Goal: Check status: Check status

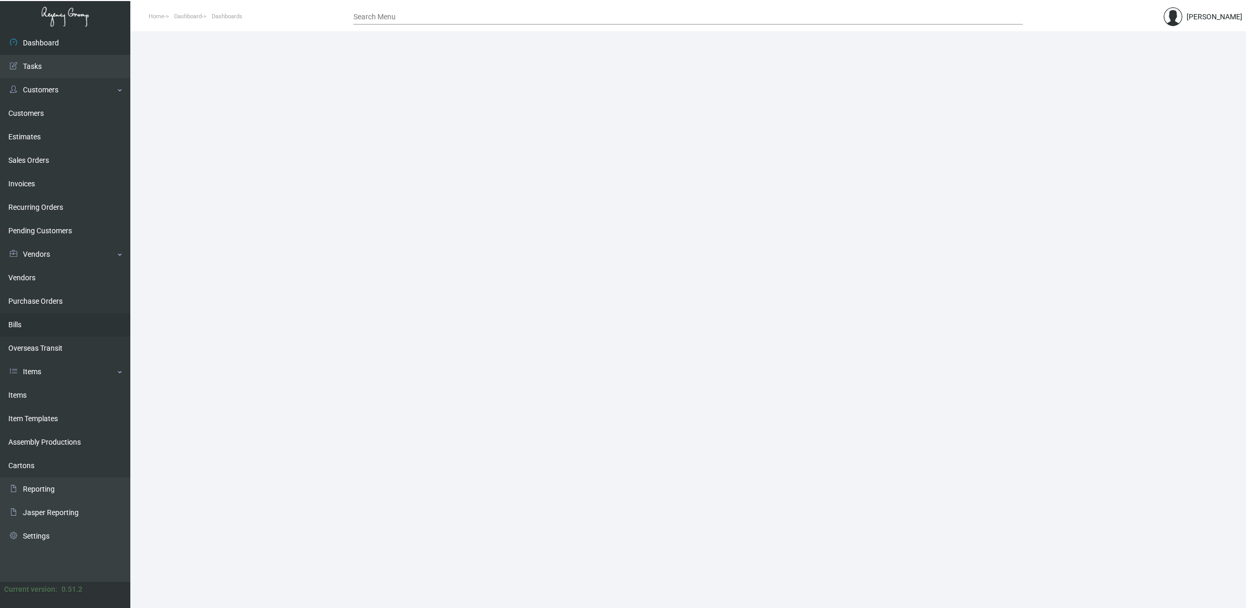
click at [67, 313] on link "Bills" at bounding box center [65, 324] width 130 height 23
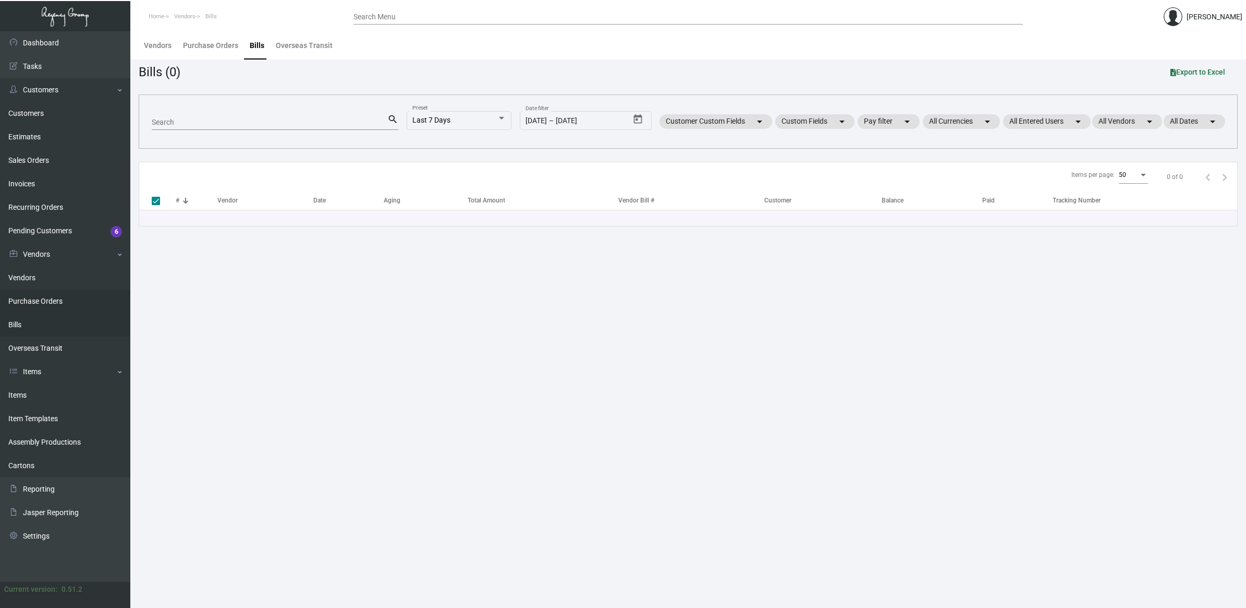
click at [73, 303] on link "Purchase Orders" at bounding box center [65, 300] width 130 height 23
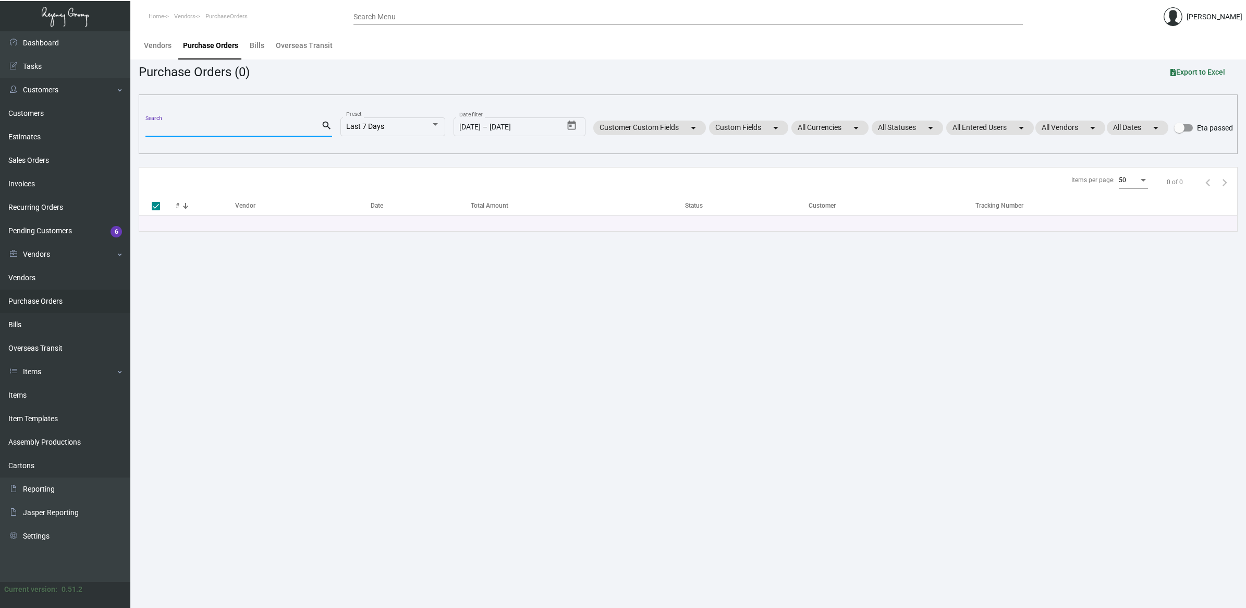
click at [199, 129] on input "Search" at bounding box center [233, 129] width 176 height 8
paste input "106065"
type input "106065"
checkbox input "false"
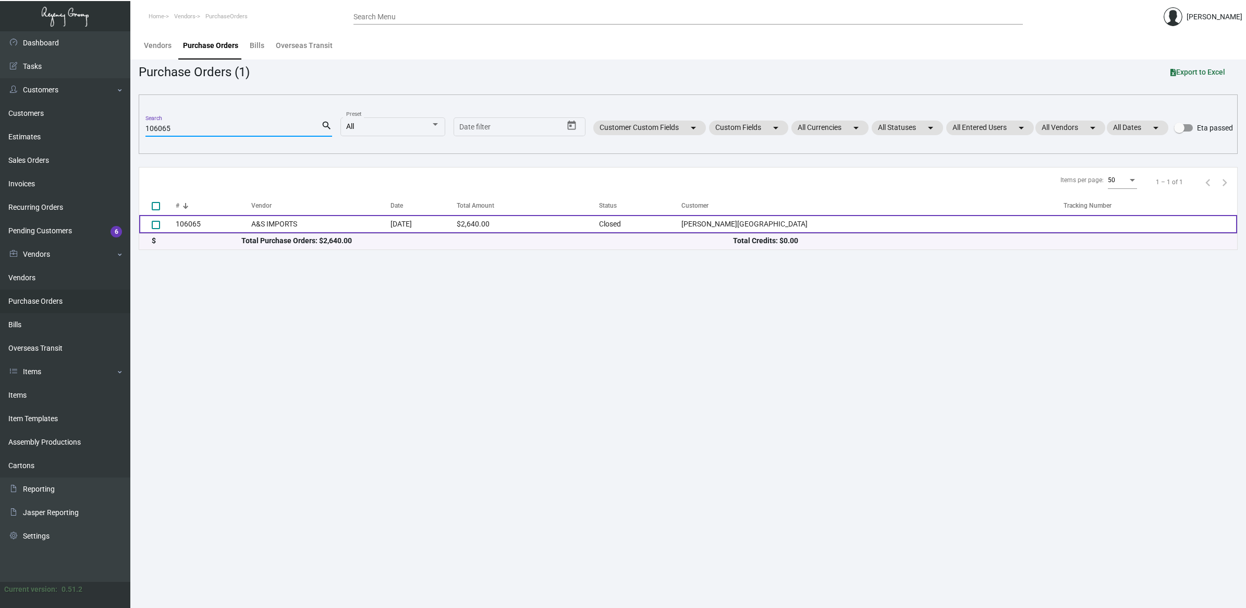
type input "106065"
click at [391, 222] on td "A&S IMPORTS" at bounding box center [320, 224] width 139 height 18
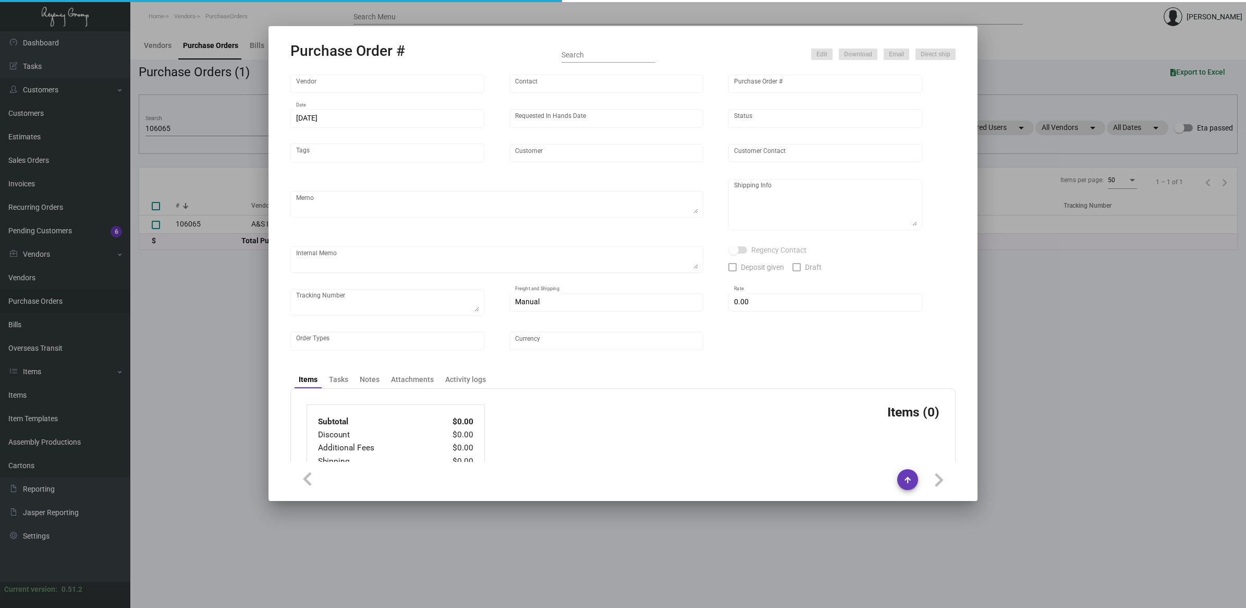
type input "A&S IMPORTS"
type input "[PERSON_NAME]"
type input "106065"
type input "[DATE]"
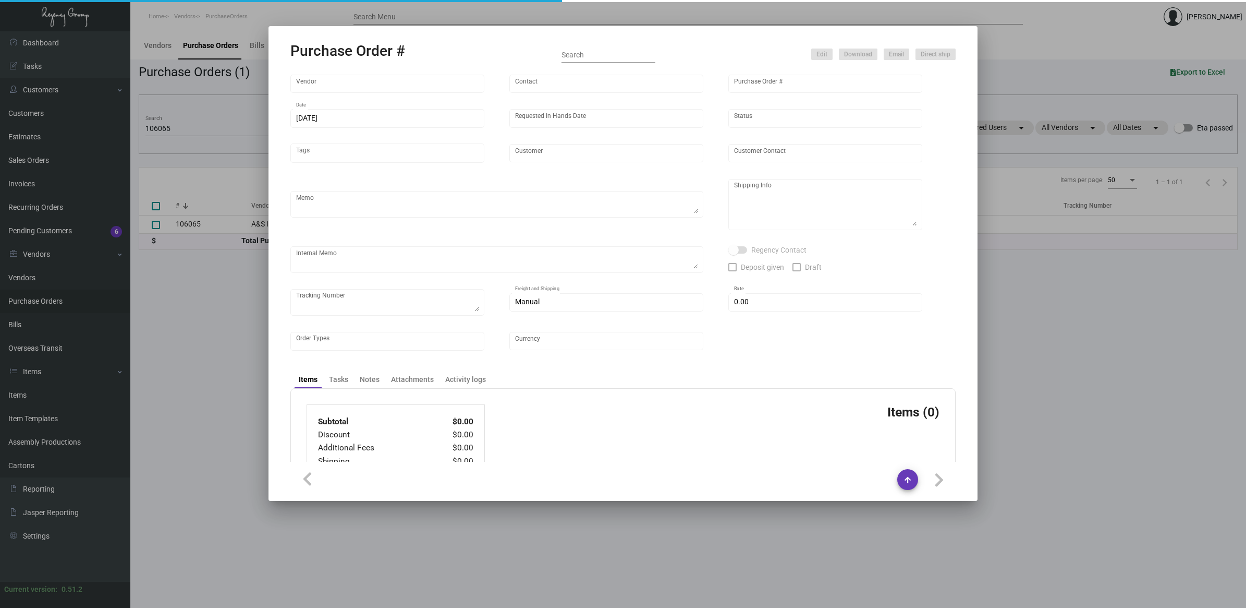
type input "[PERSON_NAME][GEOGRAPHIC_DATA]"
type textarea "Repeat Previous PO 95049."
type textarea "Regency Group NJ - [PERSON_NAME] [STREET_ADDRESS]"
type textarea "NJ Warehouse. CC paid [DATE] 6205 TSW Paid balance of $305.00 [DATE] 1246"
checkbox input "true"
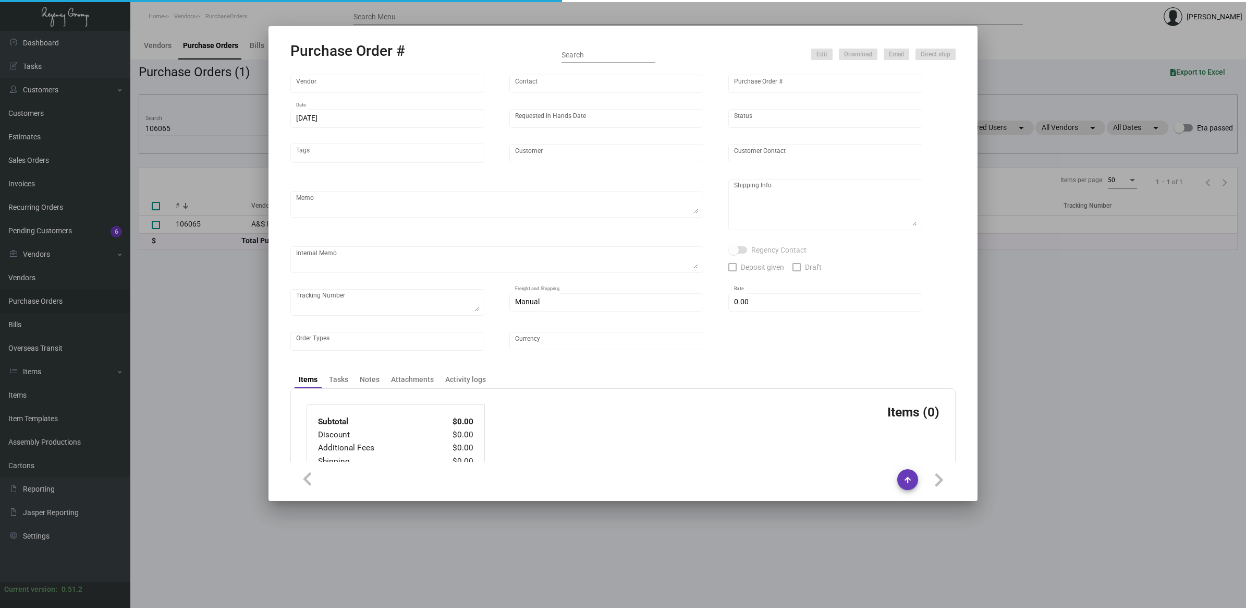
checkbox input "true"
type input "$ 0.00"
type input "United States Dollar $"
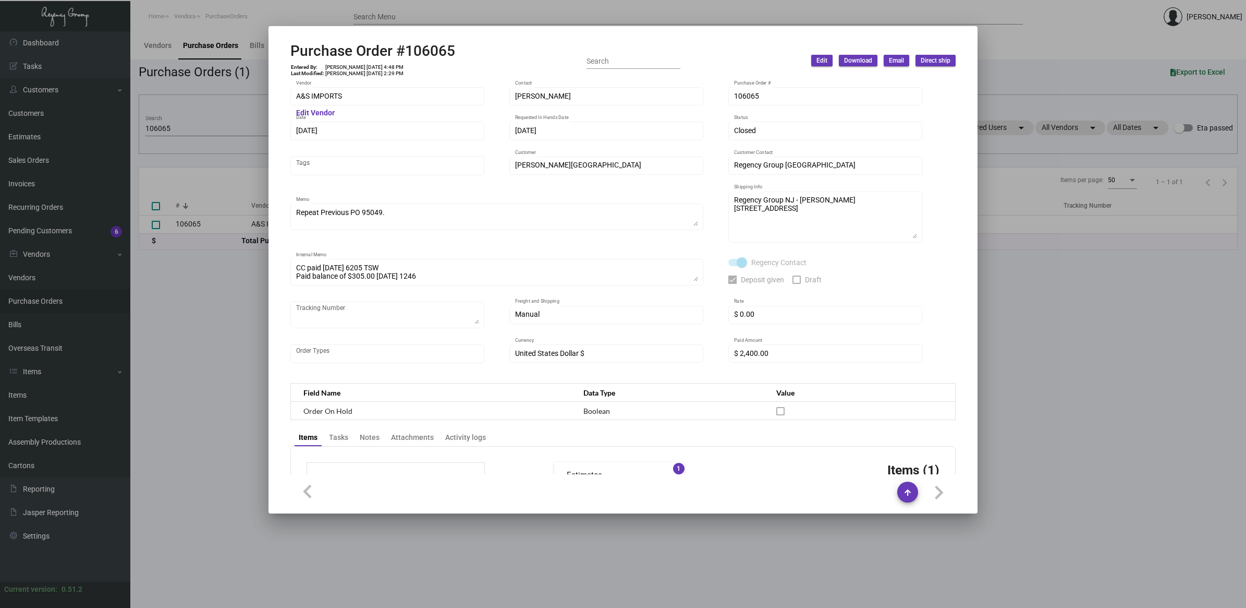
scroll to position [391, 0]
